Goal: Find specific page/section: Find specific page/section

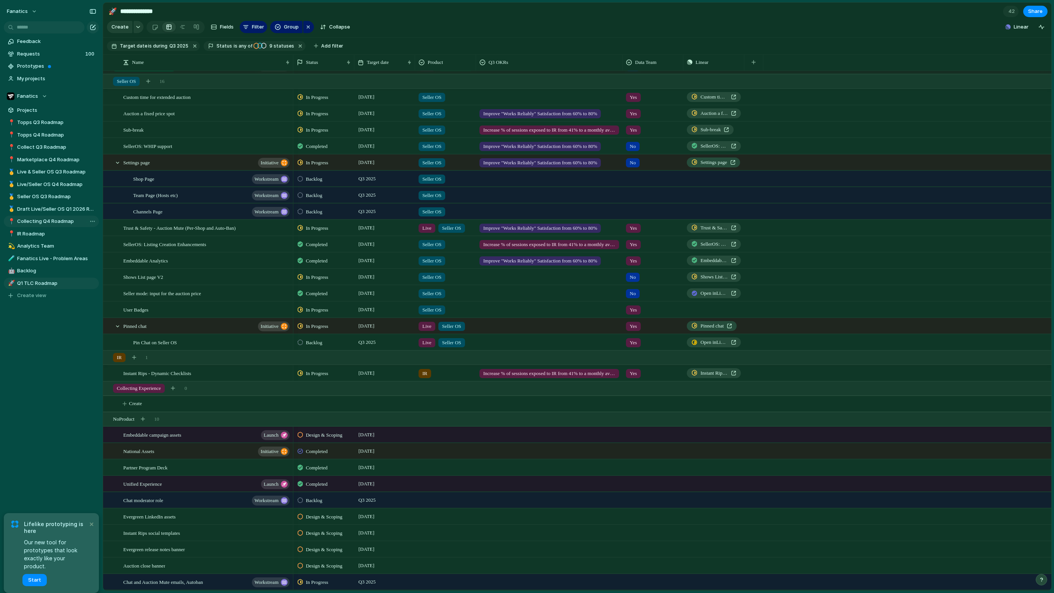
click at [59, 223] on span "Collecting Q4 Roadmap" at bounding box center [56, 222] width 79 height 8
type input "**********"
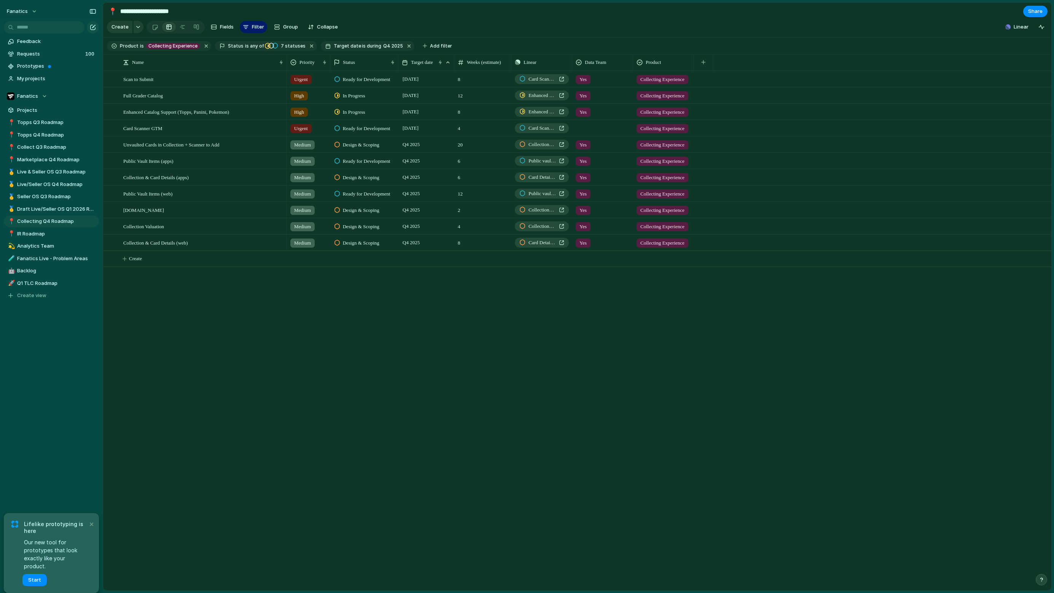
click at [324, 309] on div "Urgent Ready for Development [DATE] 8 Card Scanner GTM Yes Collecting Experienc…" at bounding box center [669, 331] width 765 height 520
